Goal: Transaction & Acquisition: Purchase product/service

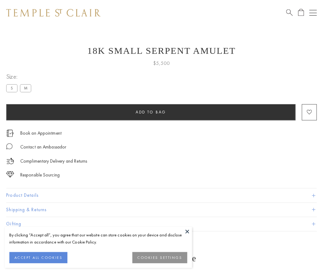
scroll to position [25, 0]
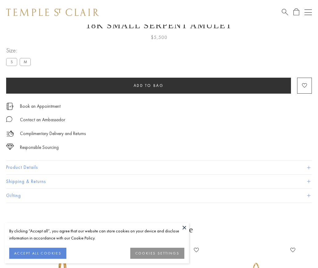
click at [148, 85] on span "Add to bag" at bounding box center [149, 85] width 30 height 5
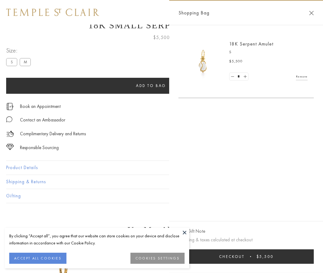
click at [246, 256] on button "Checkout $5,500" at bounding box center [245, 256] width 135 height 14
